Goal: Task Accomplishment & Management: Manage account settings

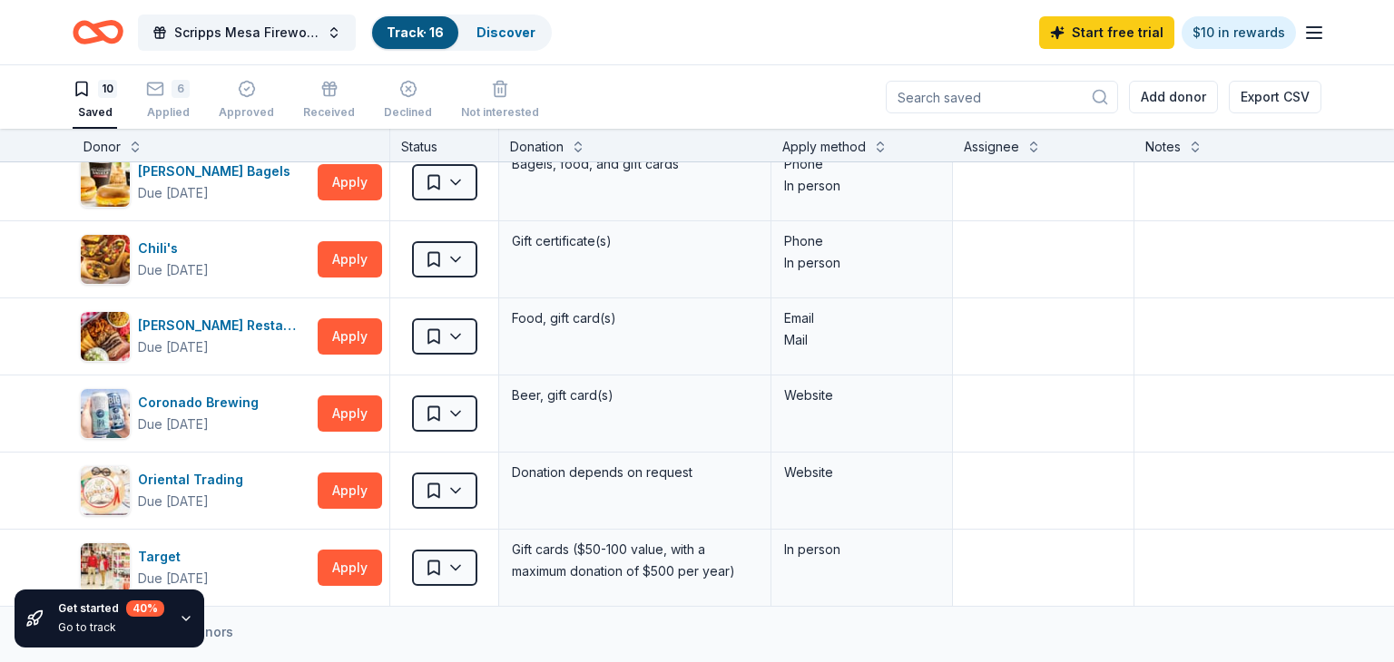
scroll to position [327, 0]
click at [348, 412] on button "Apply" at bounding box center [350, 414] width 64 height 36
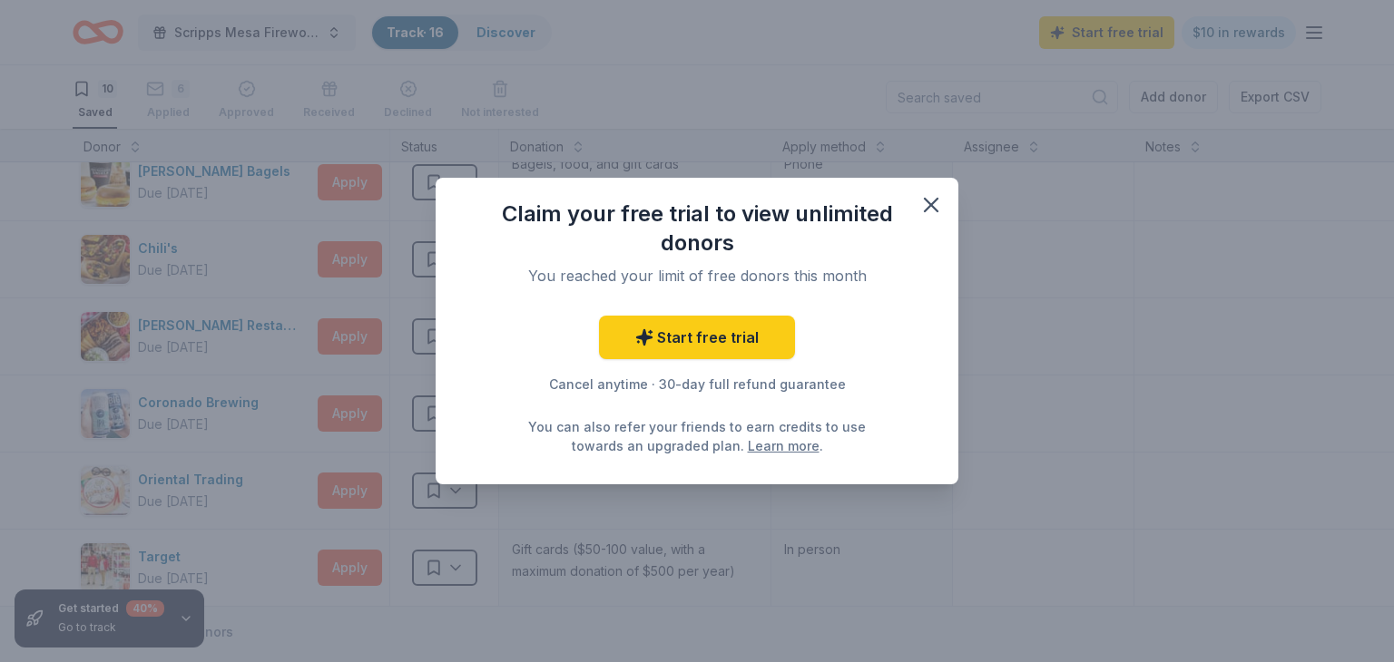
click at [1200, 571] on div "Claim your free trial to view unlimited donors You reached your limit of free d…" at bounding box center [697, 331] width 1394 height 662
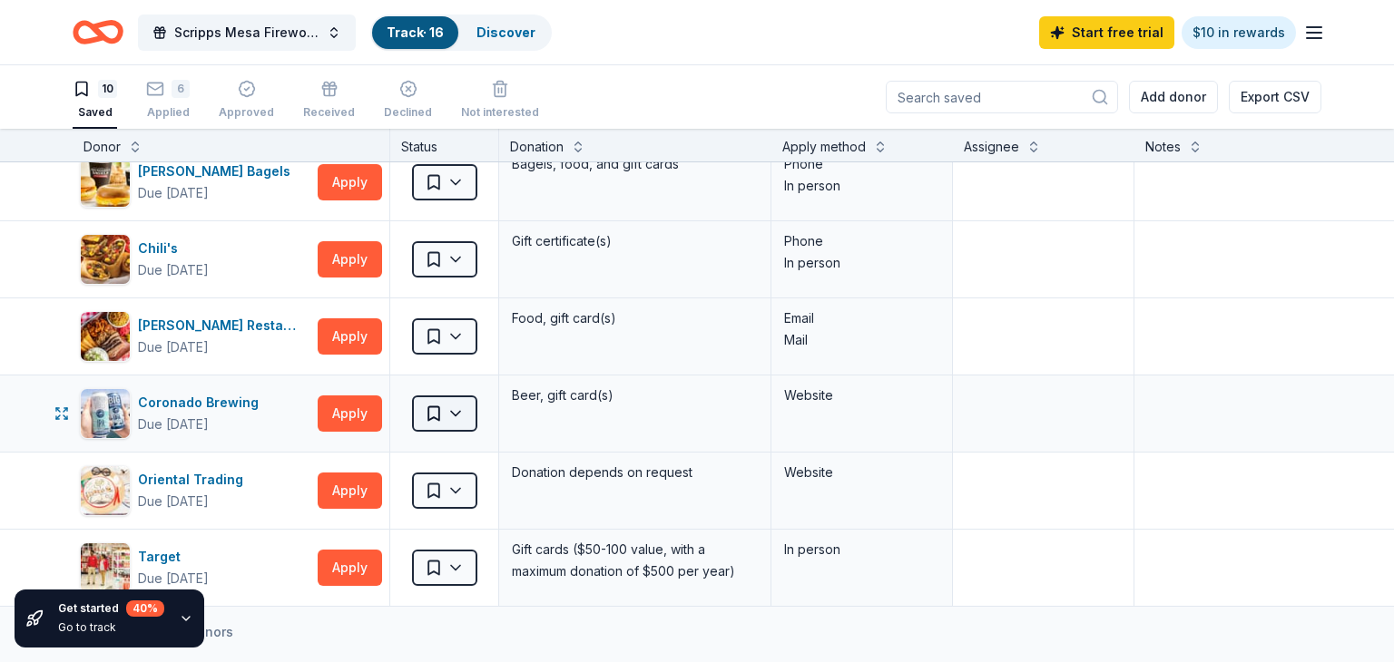
click at [443, 401] on html "[GEOGRAPHIC_DATA] , [GEOGRAPHIC_DATA] , [GEOGRAPHIC_DATA] Scripps Mesa Firework…" at bounding box center [697, 331] width 1394 height 662
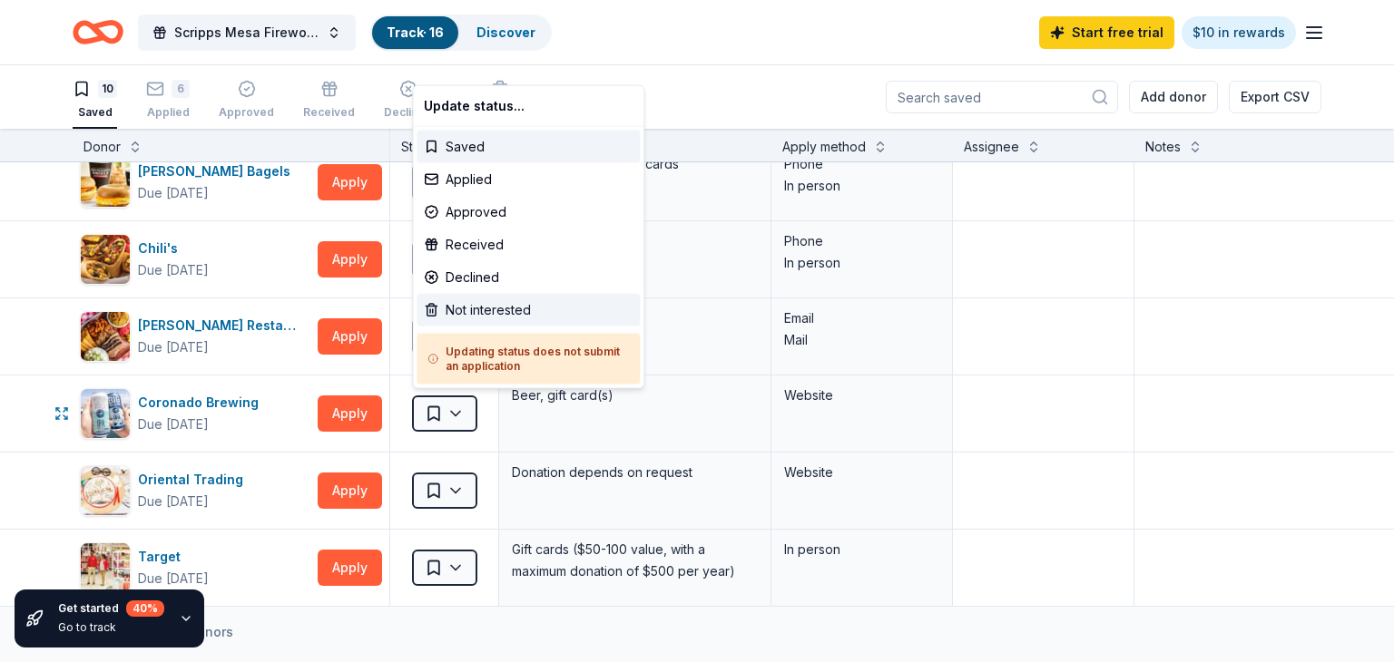
click at [476, 304] on div "Not interested" at bounding box center [528, 310] width 223 height 33
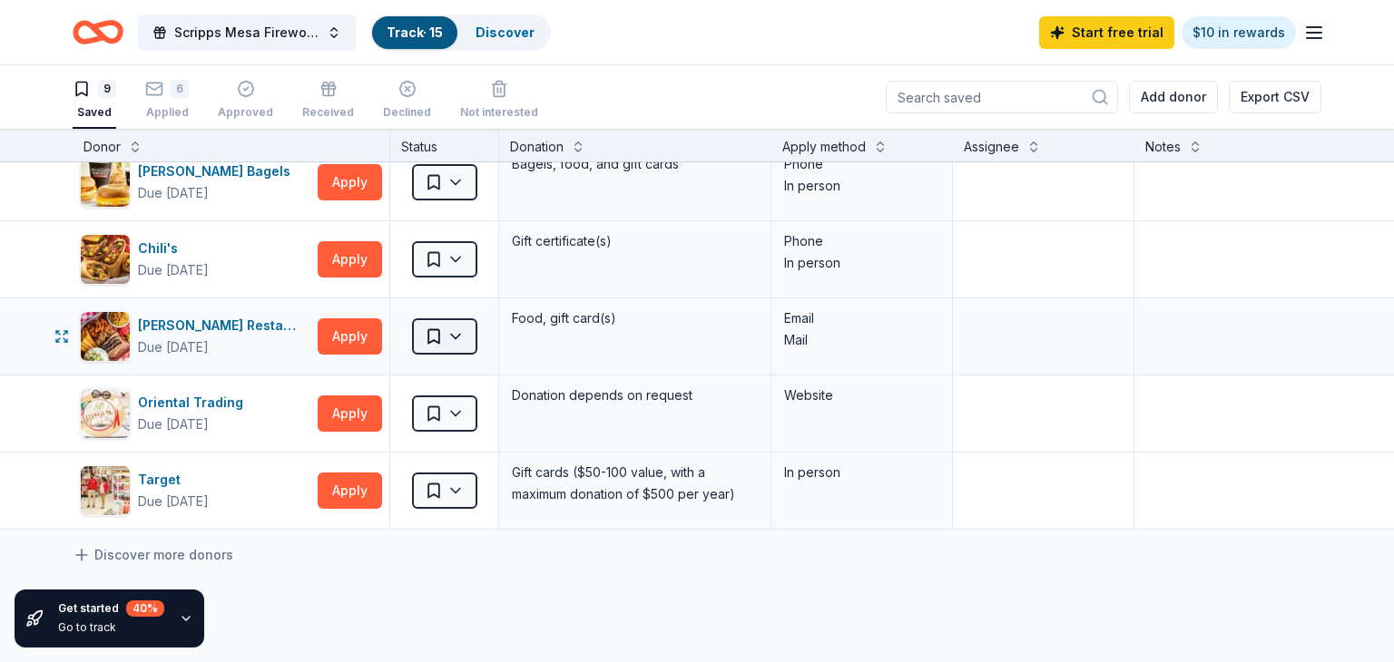
click at [451, 344] on html "[GEOGRAPHIC_DATA] , [GEOGRAPHIC_DATA] , [GEOGRAPHIC_DATA] Scripps Mesa Firework…" at bounding box center [697, 331] width 1394 height 662
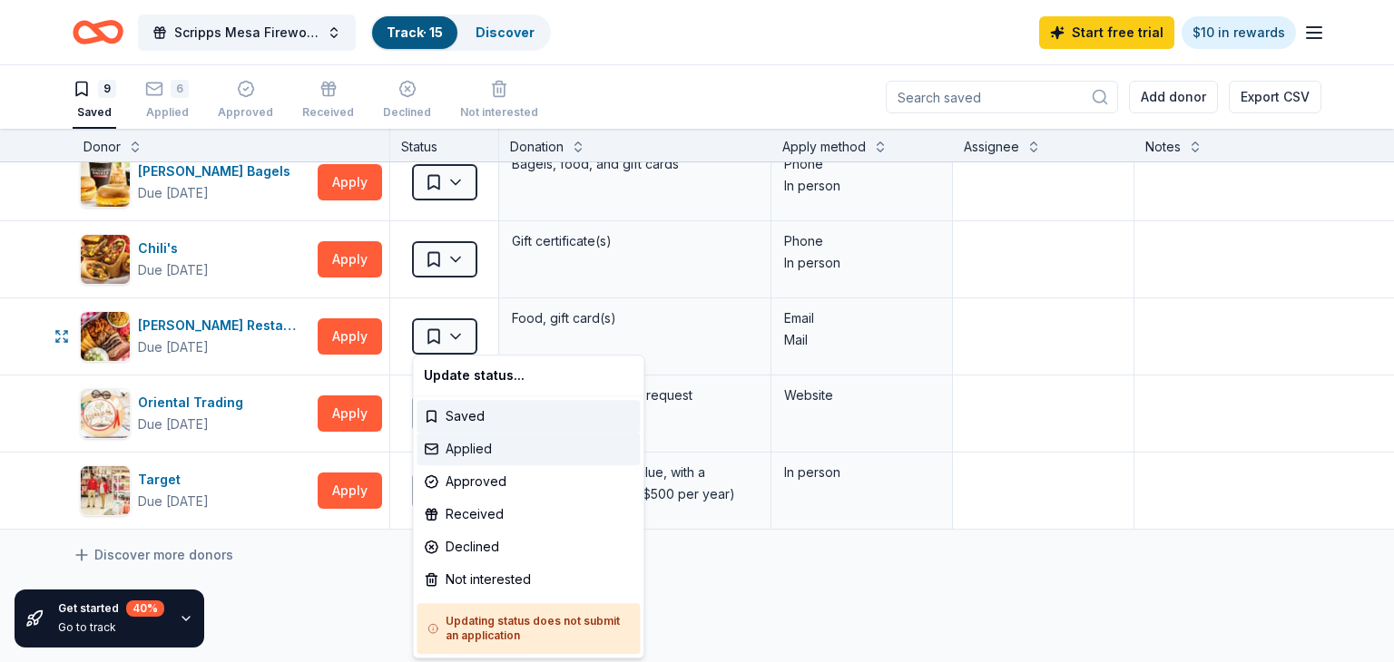
click at [466, 450] on div "Applied" at bounding box center [528, 449] width 223 height 33
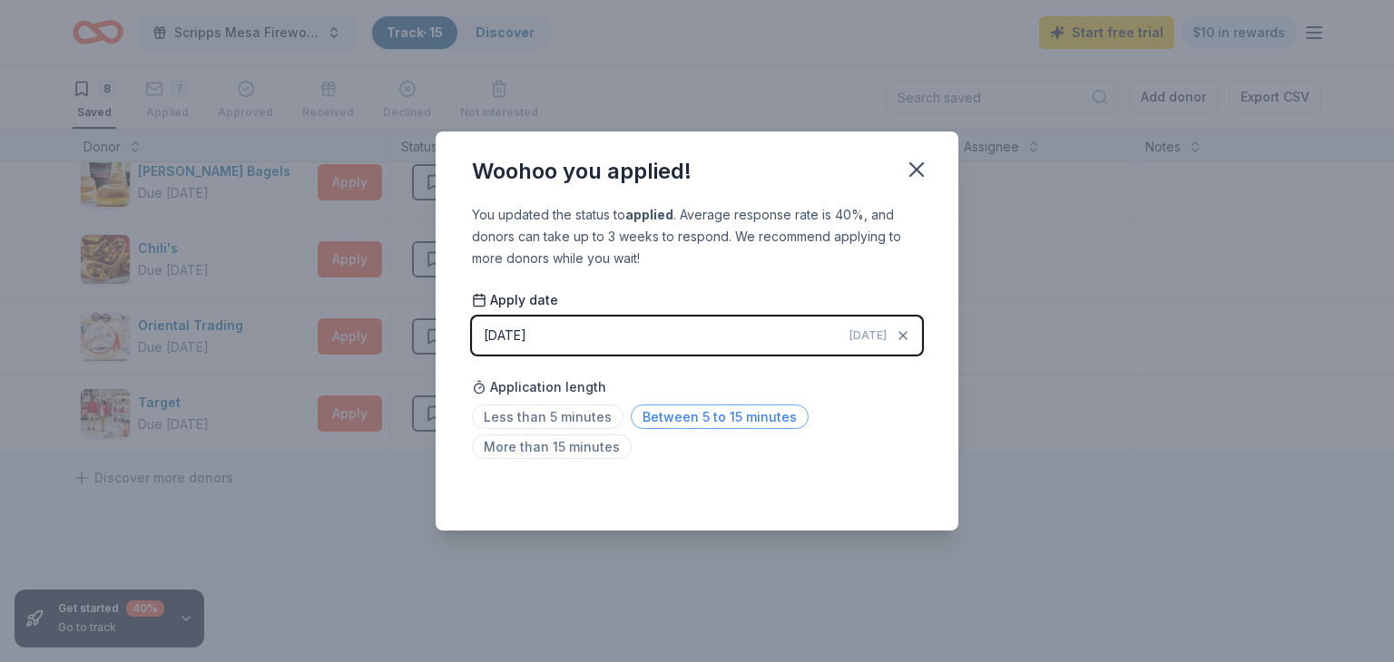
click at [721, 424] on span "Between 5 to 15 minutes" at bounding box center [720, 417] width 178 height 25
click at [875, 490] on div "Saved" at bounding box center [697, 491] width 450 height 22
click at [925, 155] on button "button" at bounding box center [917, 170] width 40 height 40
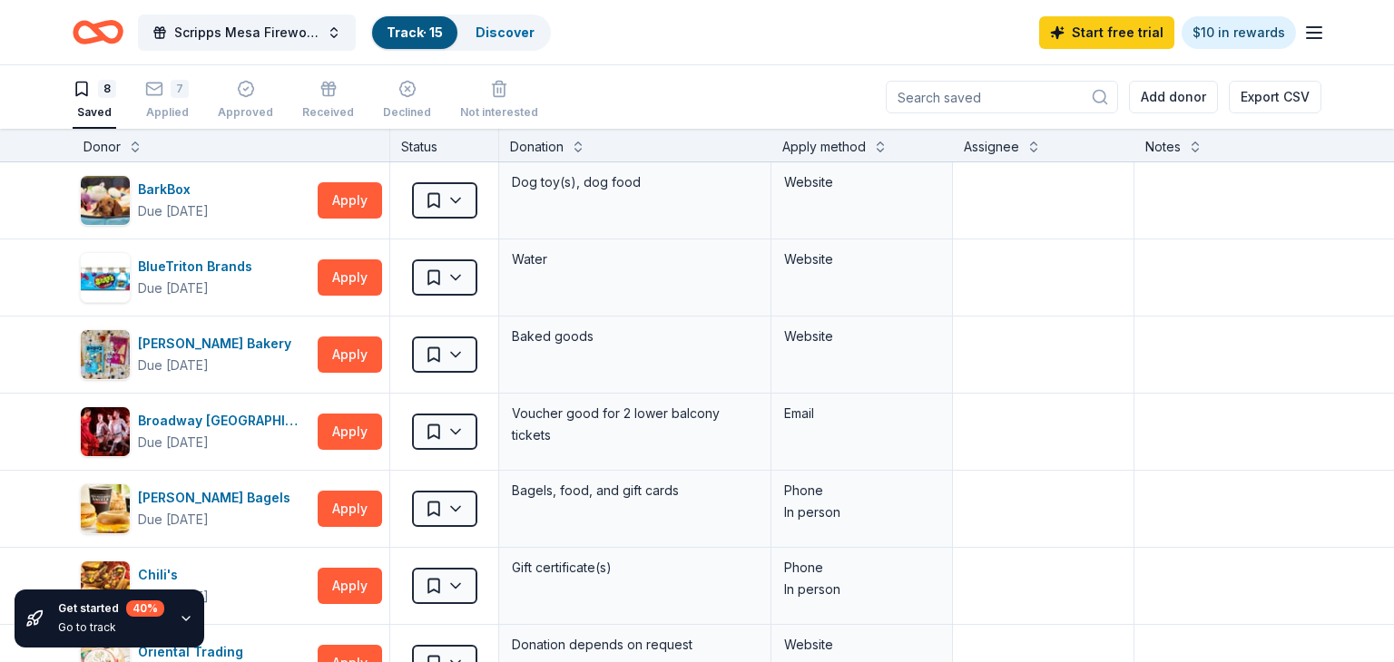
scroll to position [0, 0]
click at [451, 277] on html "[GEOGRAPHIC_DATA] , [GEOGRAPHIC_DATA] , [GEOGRAPHIC_DATA] Scripps Mesa Firework…" at bounding box center [697, 331] width 1394 height 662
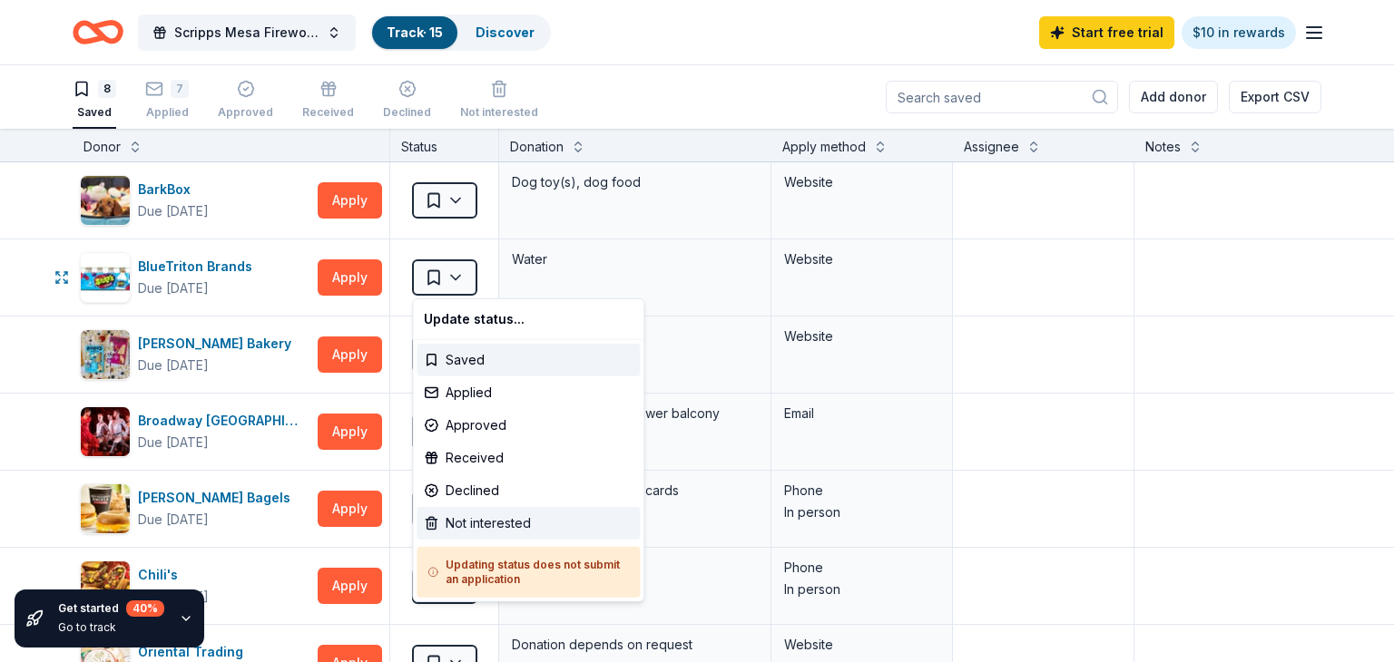
click at [514, 527] on div "Not interested" at bounding box center [528, 523] width 223 height 33
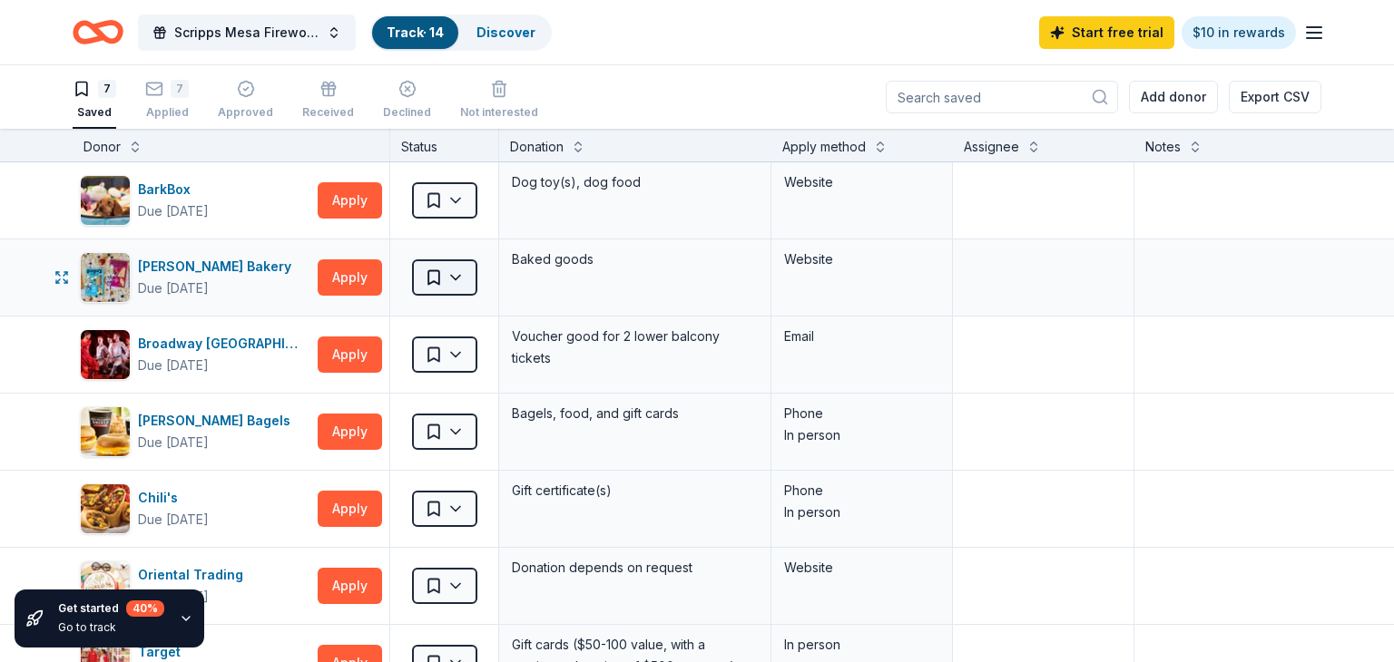
click at [461, 285] on html "[GEOGRAPHIC_DATA] , [GEOGRAPHIC_DATA] , [GEOGRAPHIC_DATA] Scripps Mesa Firework…" at bounding box center [697, 331] width 1394 height 662
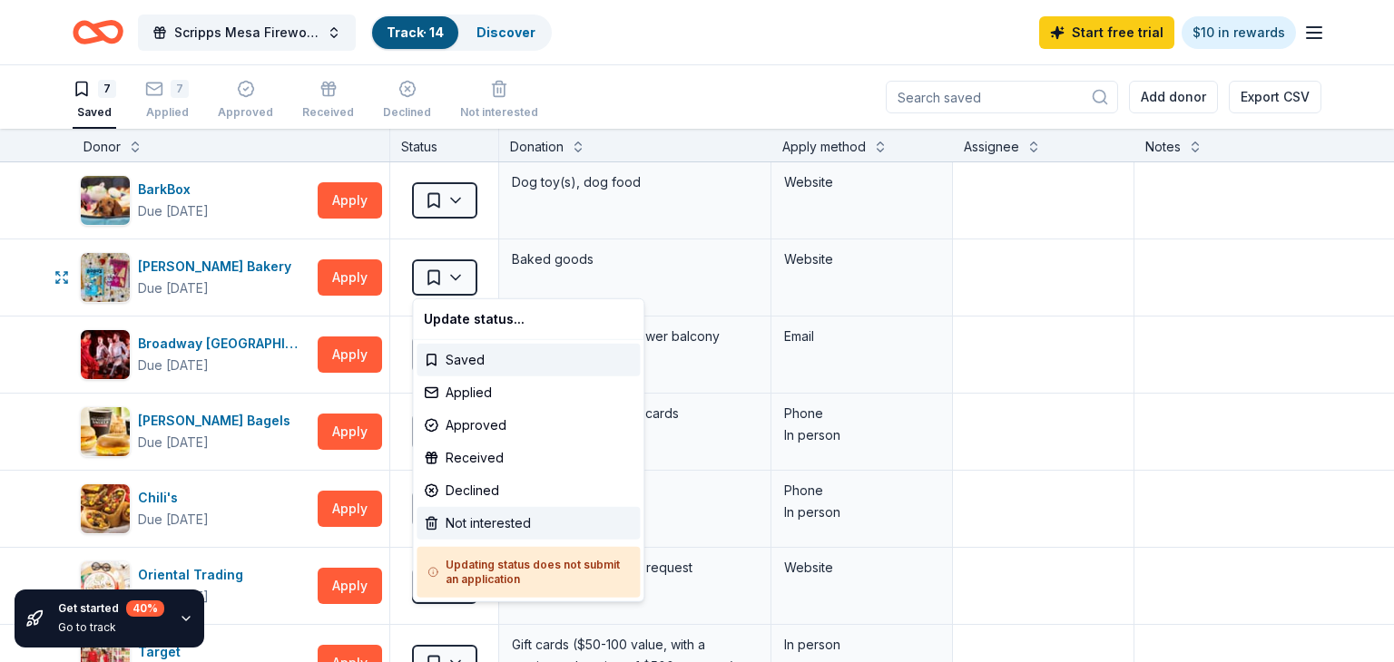
click at [488, 518] on div "Not interested" at bounding box center [528, 523] width 223 height 33
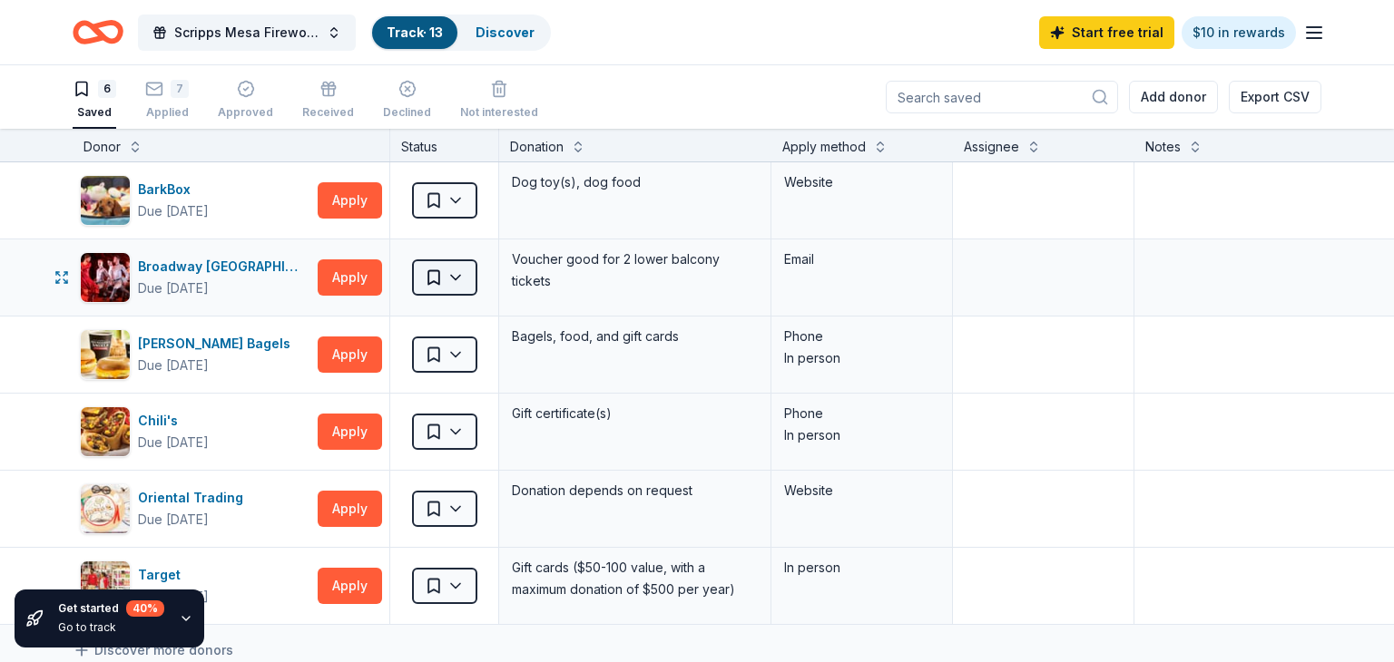
click at [446, 289] on html "[GEOGRAPHIC_DATA] , [GEOGRAPHIC_DATA] , [GEOGRAPHIC_DATA] Scripps Mesa Firework…" at bounding box center [697, 331] width 1394 height 662
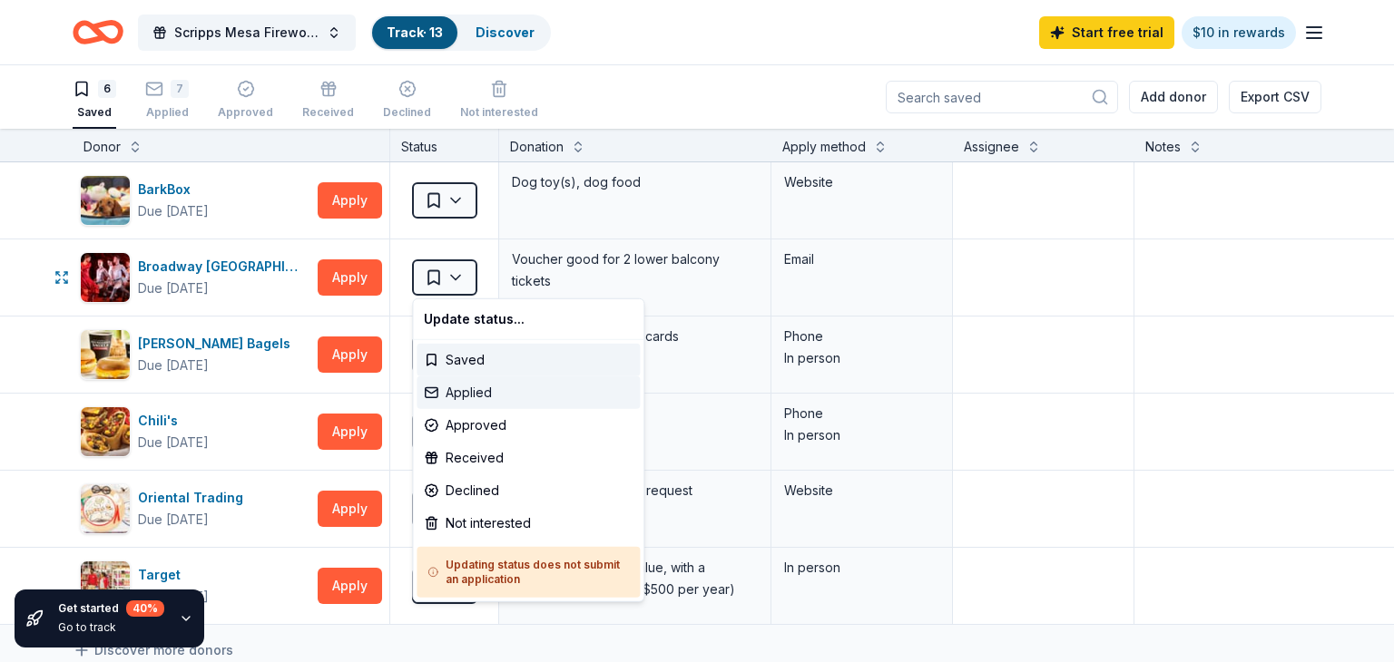
click at [516, 392] on div "Applied" at bounding box center [528, 393] width 223 height 33
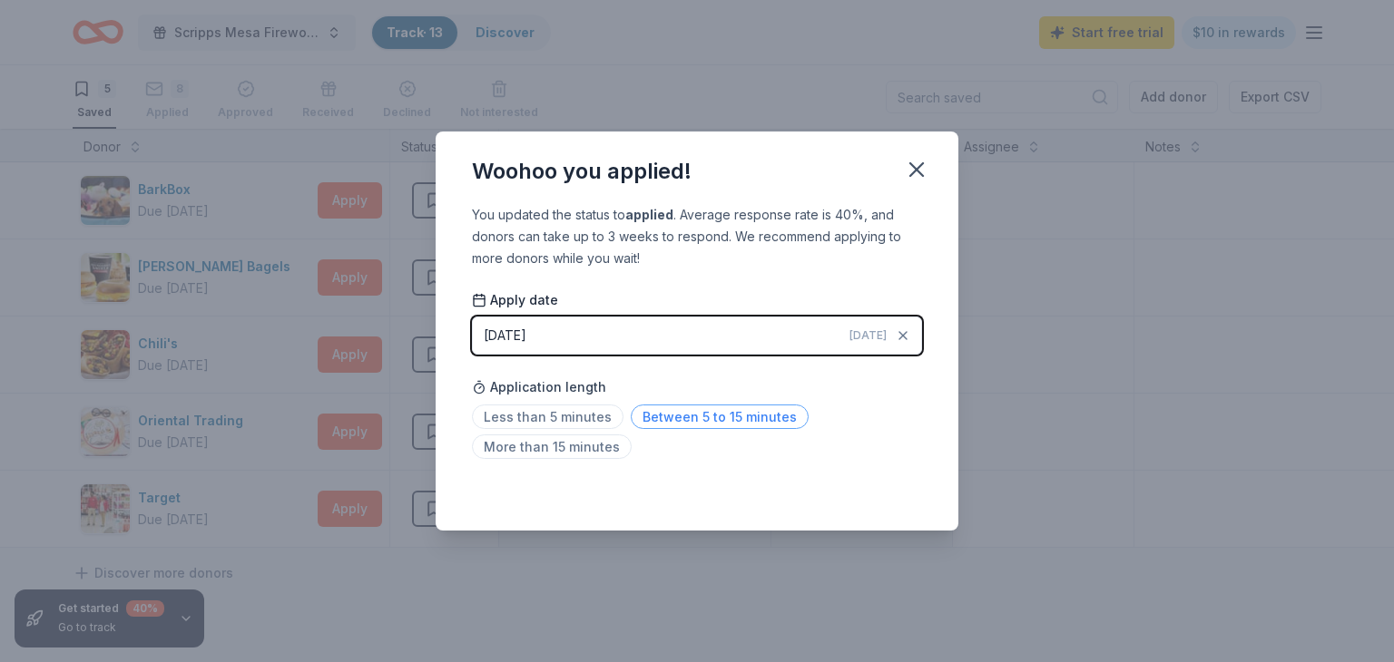
click at [711, 412] on span "Between 5 to 15 minutes" at bounding box center [720, 417] width 178 height 25
click at [919, 160] on icon "button" at bounding box center [916, 169] width 25 height 25
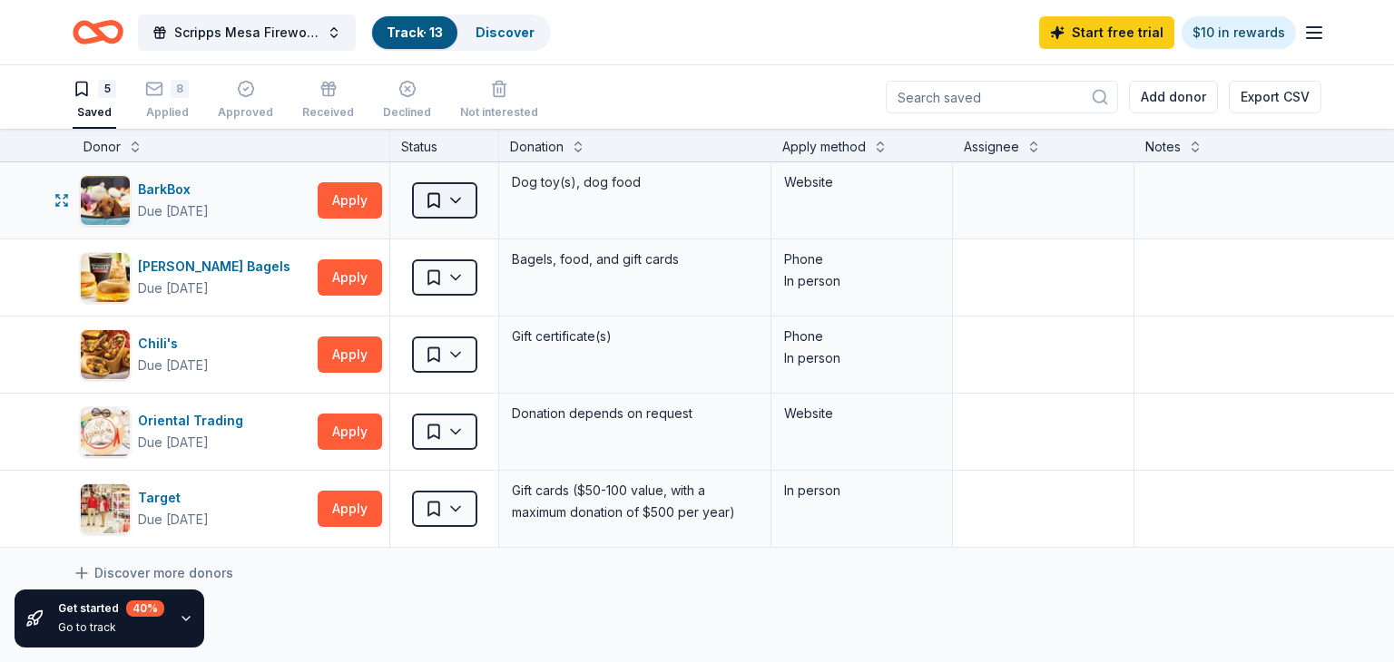
click at [465, 207] on html "[GEOGRAPHIC_DATA] , [GEOGRAPHIC_DATA] , [GEOGRAPHIC_DATA] Scripps Mesa Firework…" at bounding box center [697, 331] width 1394 height 662
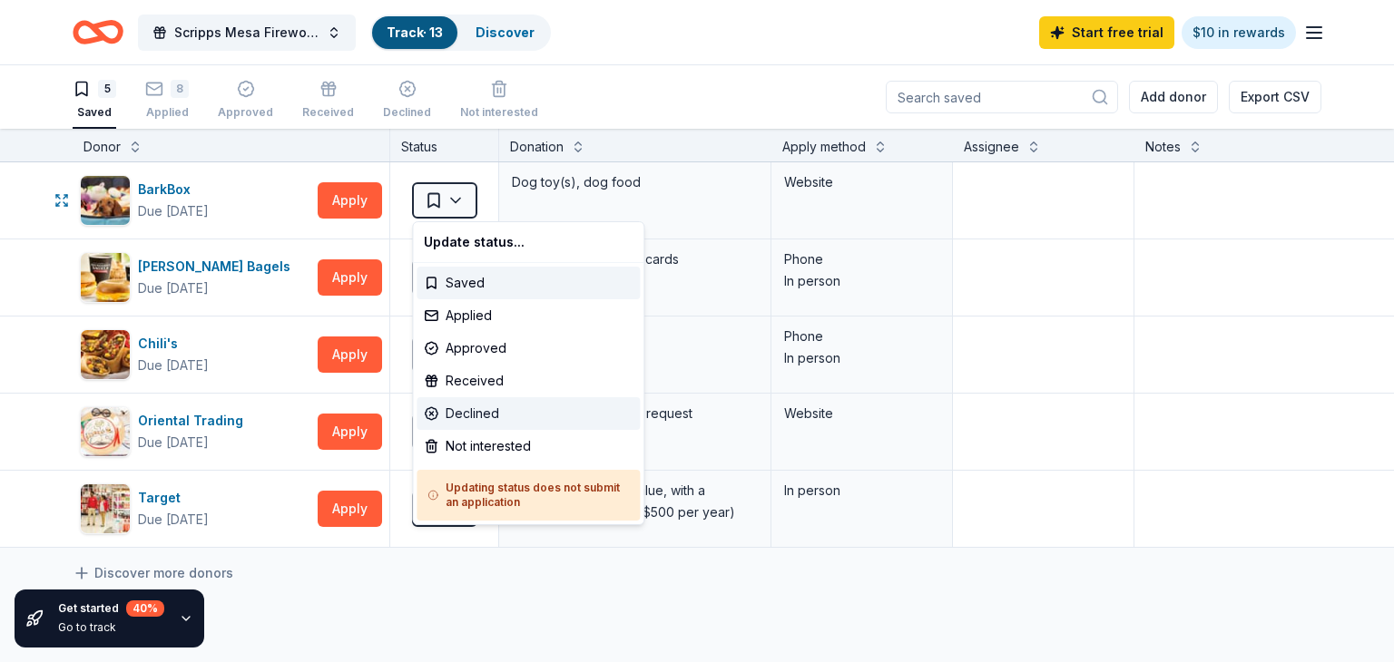
click at [472, 406] on div "Declined" at bounding box center [528, 413] width 223 height 33
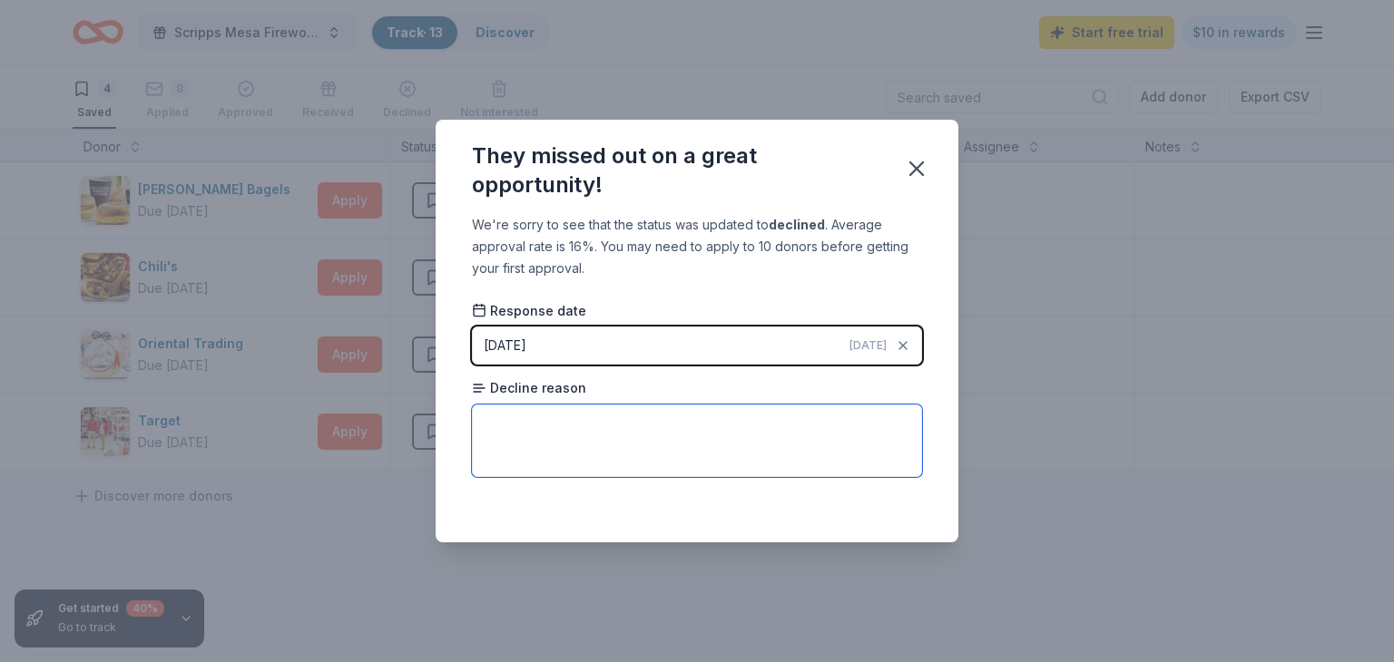
click at [667, 433] on textarea at bounding box center [697, 441] width 450 height 73
type textarea "submissions full"
click at [921, 166] on icon "button" at bounding box center [916, 168] width 25 height 25
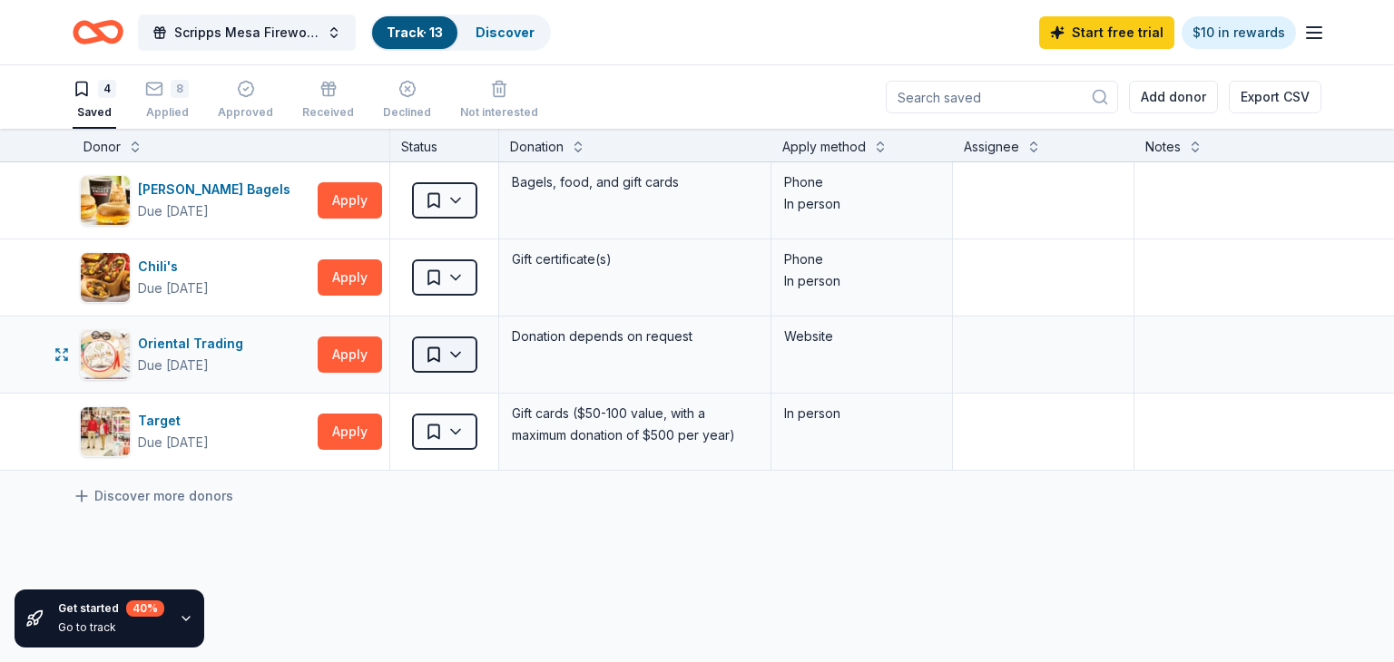
click at [446, 353] on html "[GEOGRAPHIC_DATA] , [GEOGRAPHIC_DATA] , [GEOGRAPHIC_DATA] Scripps Mesa Firework…" at bounding box center [697, 331] width 1394 height 662
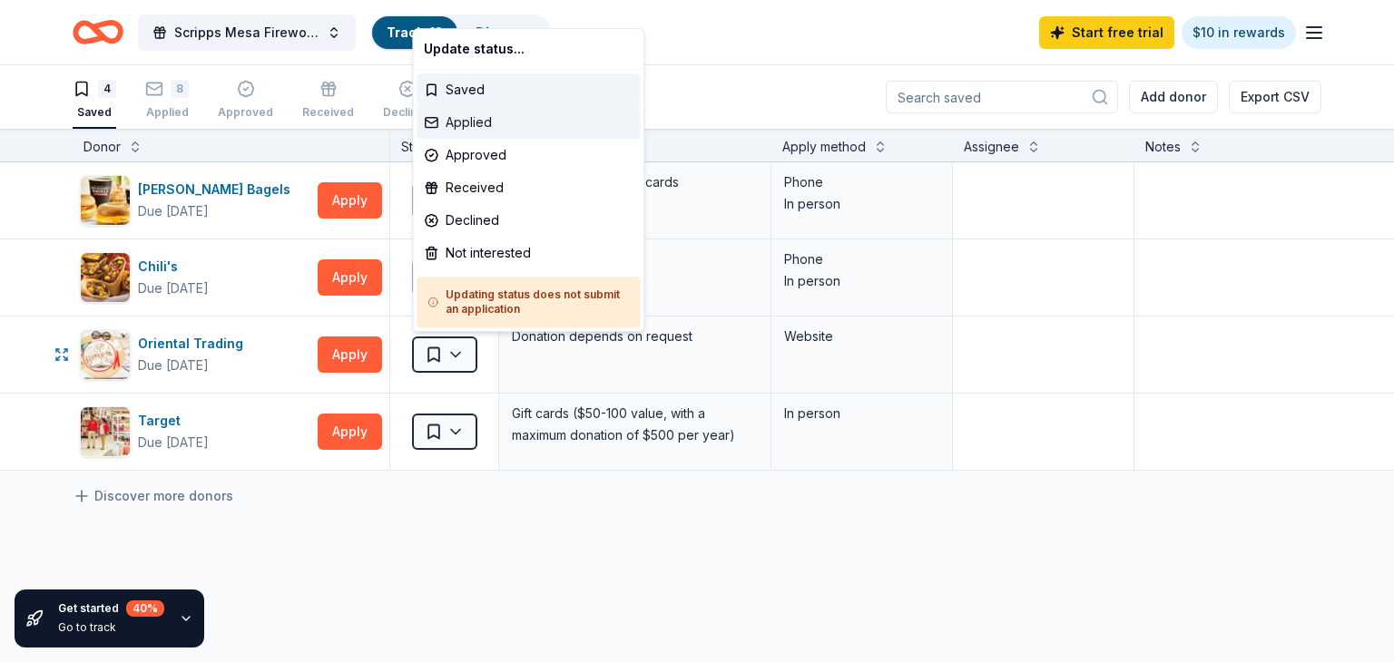
click at [476, 130] on div "Applied" at bounding box center [528, 122] width 223 height 33
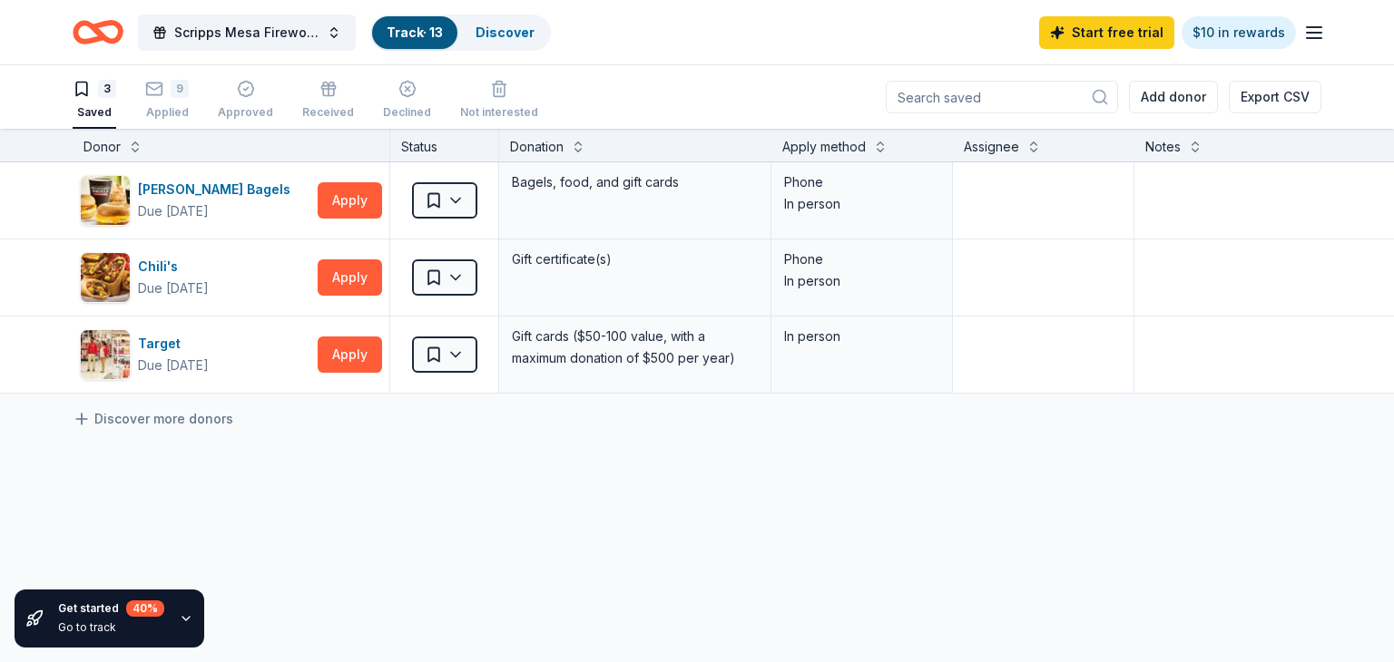
click at [476, 116] on div "Woohoo you applied! You updated the status to applied . Average response rate i…" at bounding box center [697, 331] width 1394 height 662
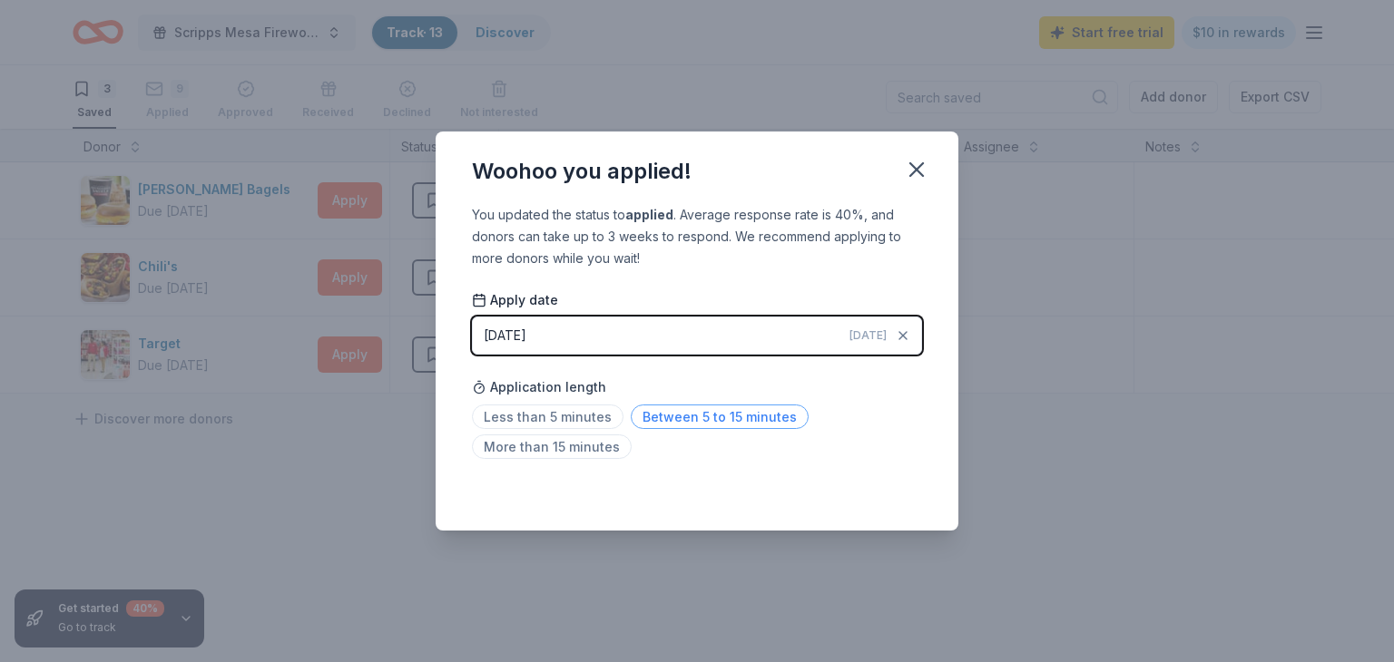
click at [766, 423] on span "Between 5 to 15 minutes" at bounding box center [720, 417] width 178 height 25
click at [922, 170] on icon "button" at bounding box center [916, 169] width 25 height 25
